Goal: Participate in discussion: Engage in conversation with other users on a specific topic

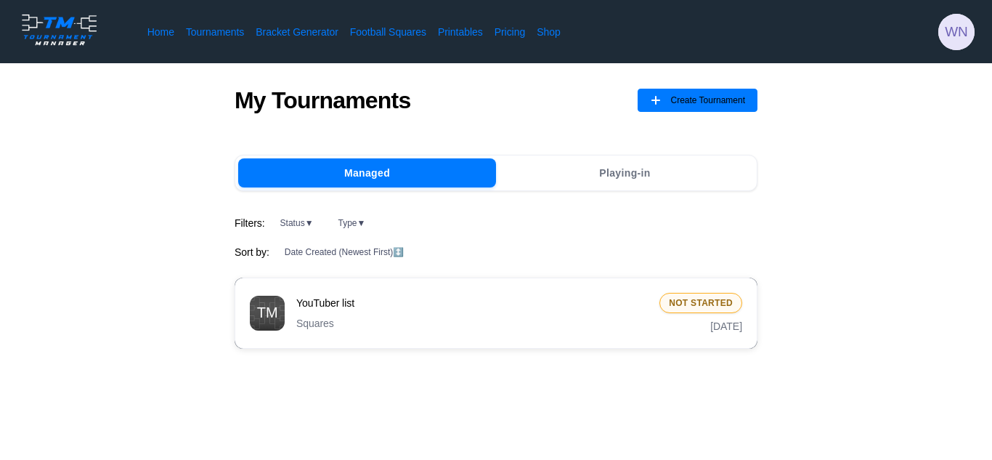
click at [346, 291] on div "YouTuber list Squares Not Started [DATE]" at bounding box center [496, 313] width 523 height 71
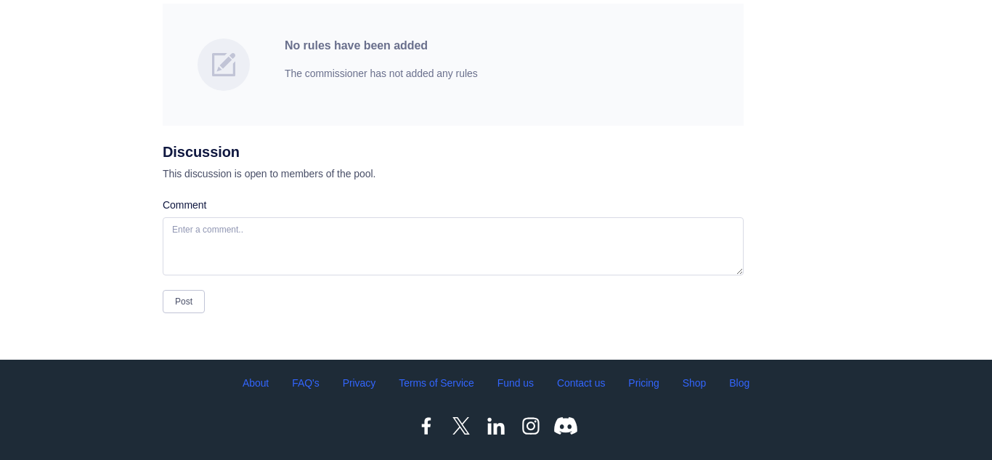
scroll to position [163, 0]
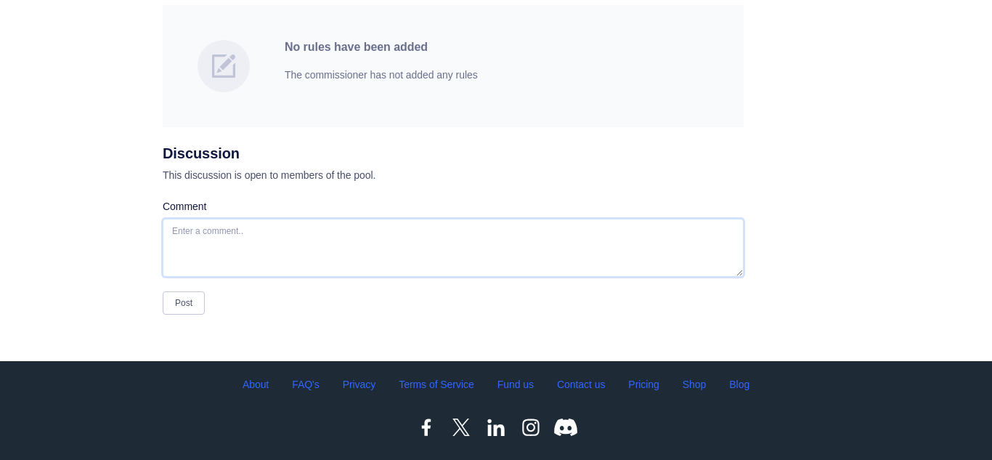
click at [292, 233] on textarea "Comment" at bounding box center [453, 248] width 581 height 58
type textarea "k"
click at [191, 307] on button "Post" at bounding box center [184, 302] width 42 height 23
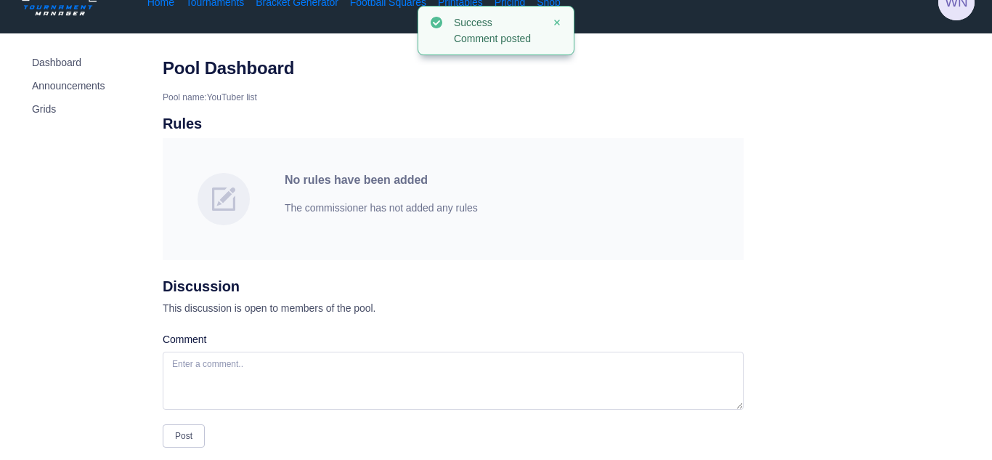
scroll to position [0, 0]
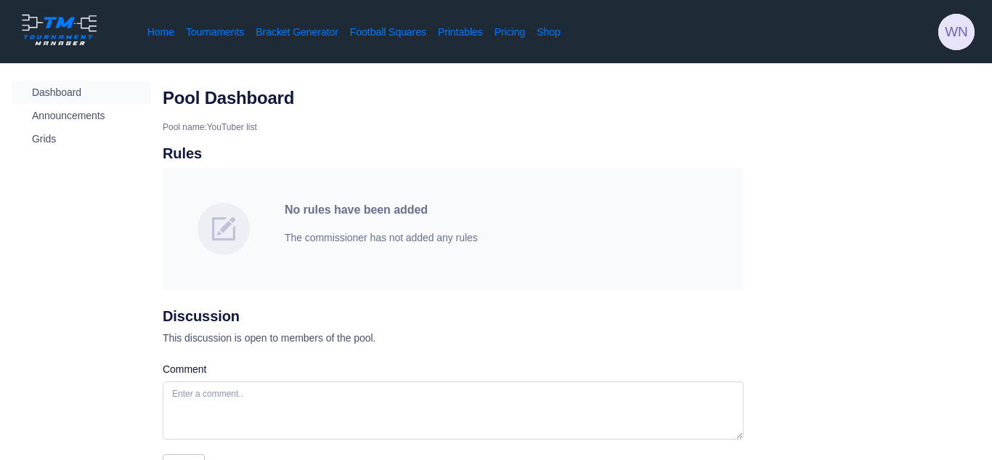
click at [80, 94] on span "Dashboard" at bounding box center [81, 92] width 99 height 15
click at [90, 118] on span "Announcements" at bounding box center [81, 115] width 99 height 15
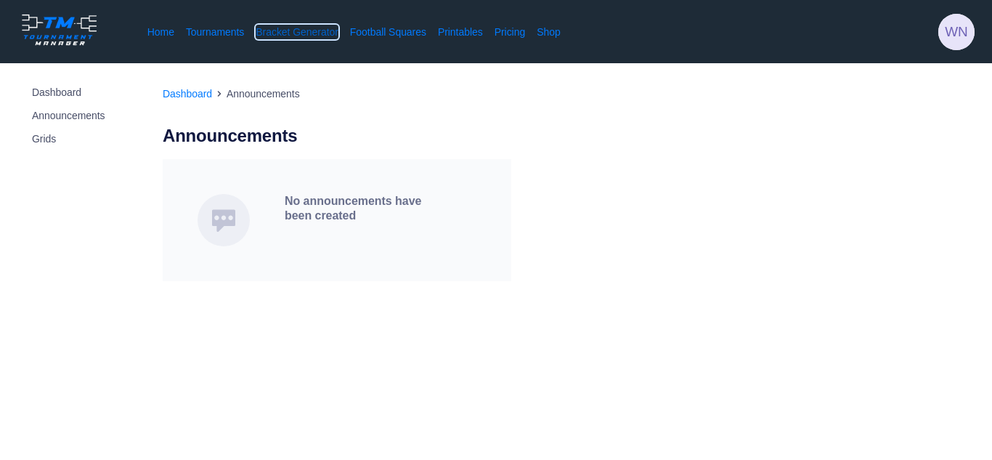
click at [277, 38] on link "Bracket Generator" at bounding box center [297, 32] width 83 height 15
